Goal: Information Seeking & Learning: Understand process/instructions

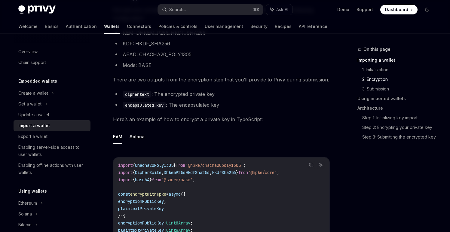
scroll to position [414, 0]
click at [136, 137] on button "Solana" at bounding box center [137, 138] width 15 height 14
click at [117, 138] on button "EVM" at bounding box center [117, 138] width 9 height 14
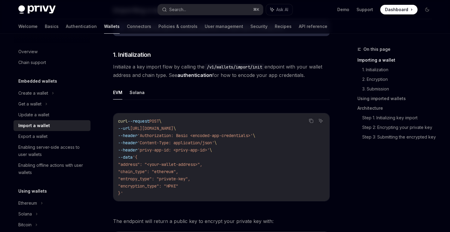
scroll to position [127, 0]
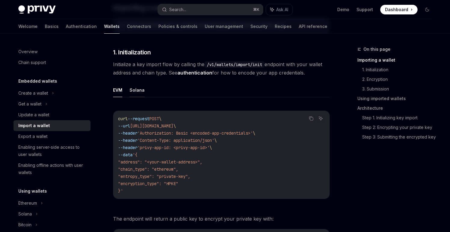
click at [136, 86] on button "Solana" at bounding box center [137, 90] width 15 height 14
click at [119, 92] on button "EVM" at bounding box center [117, 90] width 9 height 14
click at [139, 91] on button "Solana" at bounding box center [137, 90] width 15 height 14
click at [115, 90] on button "EVM" at bounding box center [117, 90] width 9 height 14
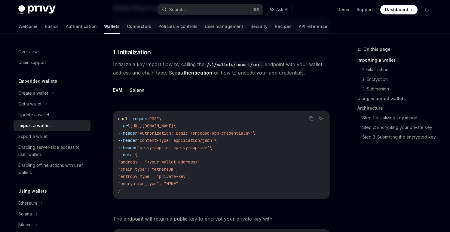
click at [134, 91] on button "Solana" at bounding box center [137, 90] width 15 height 14
click at [120, 92] on button "EVM" at bounding box center [117, 90] width 9 height 14
click at [243, 75] on span "Initialize a key import flow by calling the /v1/wallets/import/init endpoint wi…" at bounding box center [221, 68] width 217 height 17
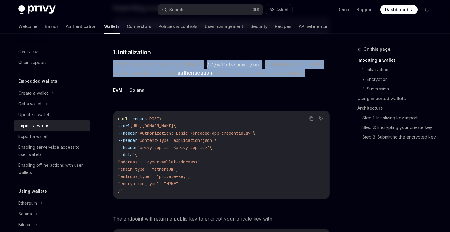
click at [243, 75] on span "Initialize a key import flow by calling the /v1/wallets/import/init endpoint wi…" at bounding box center [221, 68] width 217 height 17
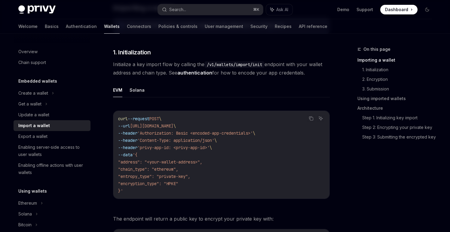
click at [243, 75] on span "Initialize a key import flow by calling the /v1/wallets/import/init endpoint wi…" at bounding box center [221, 68] width 217 height 17
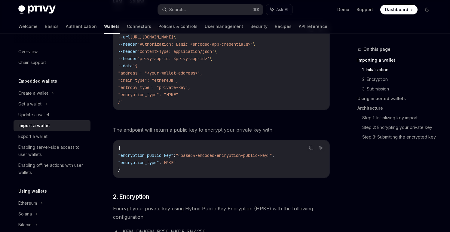
scroll to position [224, 0]
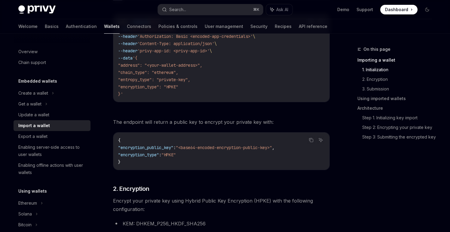
click at [181, 122] on span "The endpoint will return a public key to encrypt your private key with:" at bounding box center [221, 122] width 217 height 8
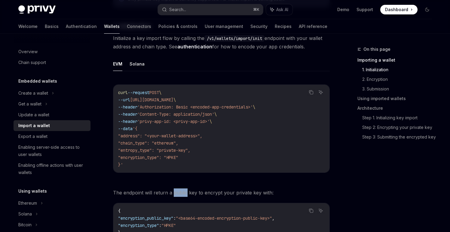
scroll to position [153, 0]
click at [135, 65] on button "Solana" at bounding box center [137, 64] width 15 height 14
click at [121, 65] on button "EVM" at bounding box center [117, 64] width 9 height 14
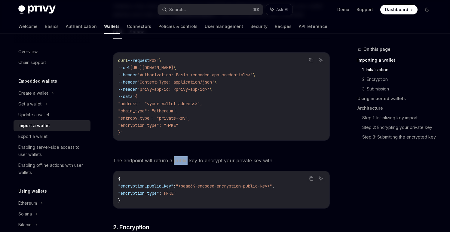
scroll to position [190, 0]
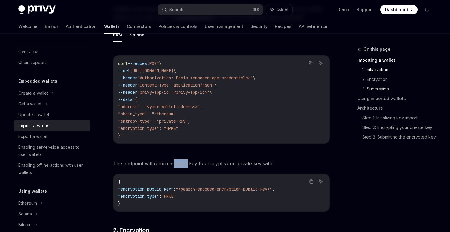
click at [385, 87] on link "3. Submission" at bounding box center [400, 89] width 75 height 10
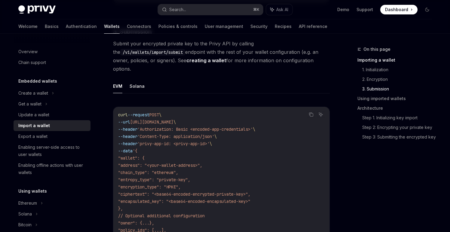
scroll to position [935, 0]
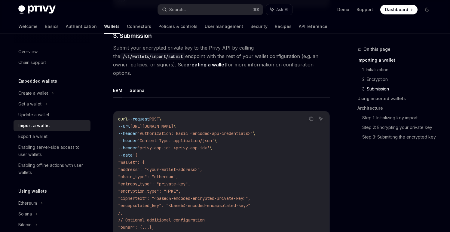
click at [133, 85] on button "Solana" at bounding box center [137, 90] width 15 height 14
click at [120, 83] on button "EVM" at bounding box center [117, 90] width 9 height 14
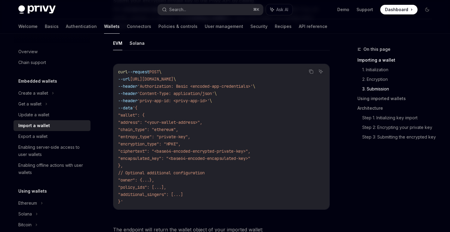
scroll to position [983, 0]
click at [174, 76] on span "[URL][DOMAIN_NAME]" at bounding box center [151, 78] width 43 height 5
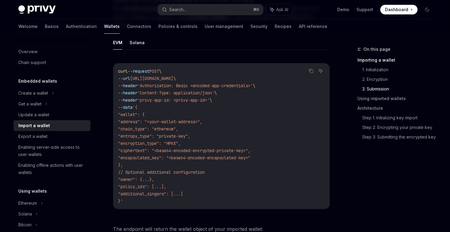
click at [174, 76] on span "[URL][DOMAIN_NAME]" at bounding box center [151, 78] width 43 height 5
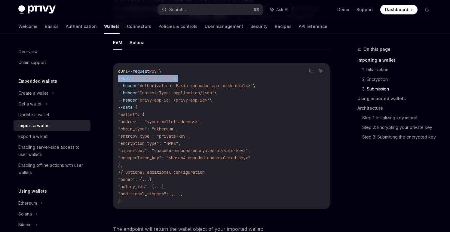
click at [174, 76] on span "[URL][DOMAIN_NAME]" at bounding box center [151, 78] width 43 height 5
drag, startPoint x: 131, startPoint y: 196, endPoint x: 114, endPoint y: 65, distance: 131.5
click at [114, 65] on div "curl --request POST \ --url [URL][DOMAIN_NAME] \ --header 'Authorization: Basic…" at bounding box center [221, 136] width 216 height 146
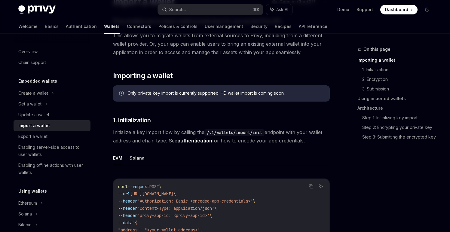
scroll to position [71, 0]
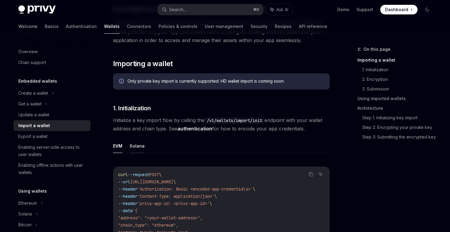
click at [140, 146] on button "Solana" at bounding box center [137, 146] width 15 height 14
click at [120, 147] on button "EVM" at bounding box center [117, 145] width 9 height 14
click at [143, 146] on button "Solana" at bounding box center [137, 145] width 15 height 14
click at [118, 141] on button "EVM" at bounding box center [117, 145] width 9 height 14
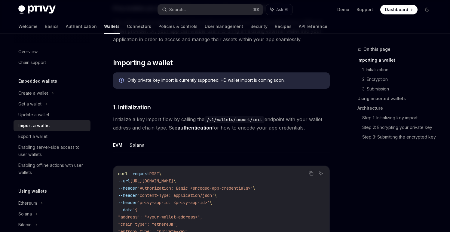
click at [140, 146] on button "Solana" at bounding box center [137, 145] width 15 height 14
type textarea "*"
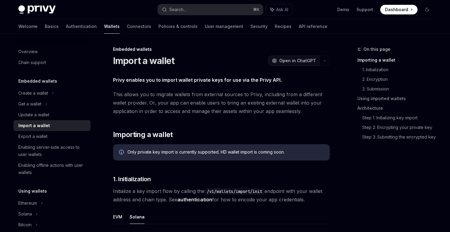
click at [319, 65] on button "OpenAI Open in ChatGPT" at bounding box center [293, 61] width 51 height 10
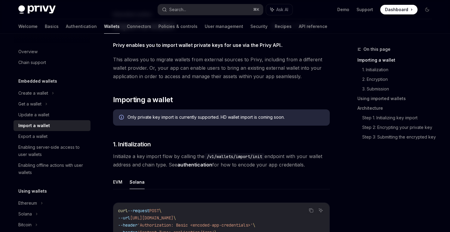
scroll to position [37, 0]
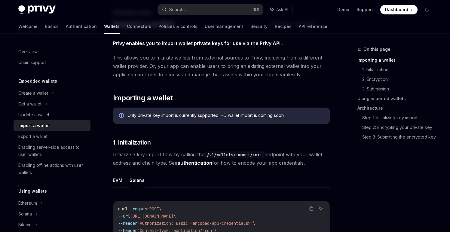
click at [197, 72] on span "This allows you to migrate wallets from external sources to Privy, including fr…" at bounding box center [221, 66] width 217 height 25
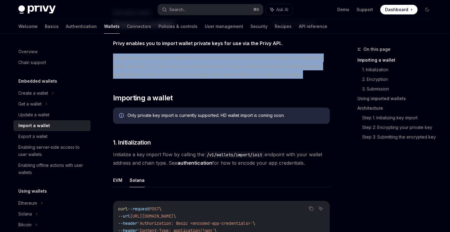
click at [197, 72] on span "This allows you to migrate wallets from external sources to Privy, including fr…" at bounding box center [221, 66] width 217 height 25
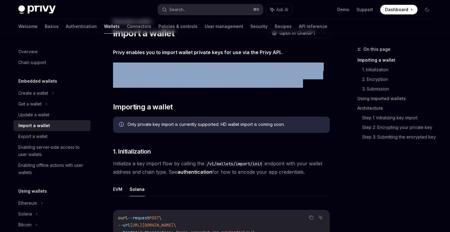
scroll to position [0, 0]
